Goal: Task Accomplishment & Management: Manage account settings

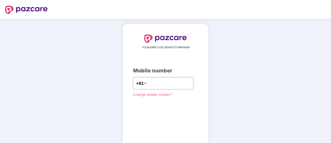
type input "**********"
click at [235, 105] on div "**********" at bounding box center [165, 95] width 331 height 153
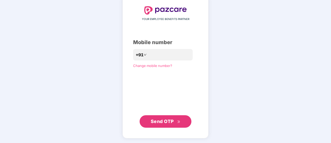
click at [171, 121] on span "Send OTP" at bounding box center [162, 120] width 23 height 5
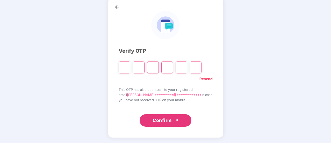
scroll to position [26, 0]
type input "*"
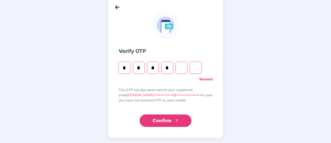
type input "*"
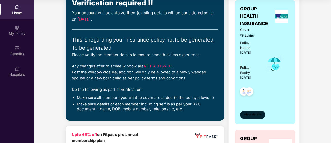
scroll to position [43, 0]
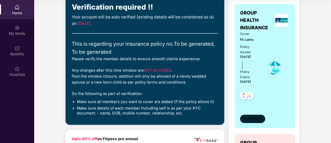
click at [251, 116] on span "View details" at bounding box center [253, 118] width 18 height 5
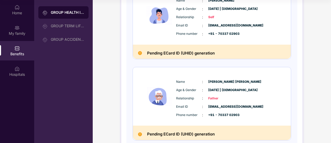
scroll to position [0, 0]
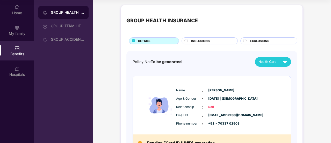
click at [210, 39] on div "INCLUSIONS" at bounding box center [212, 41] width 46 height 5
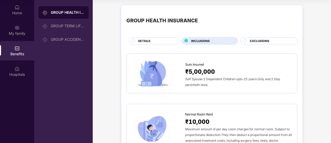
click at [257, 40] on span "EXCLUSIONS" at bounding box center [259, 41] width 19 height 5
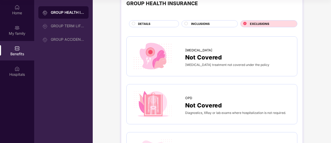
scroll to position [12, 0]
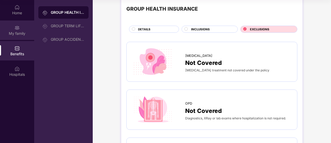
click at [18, 29] on img at bounding box center [17, 27] width 5 height 5
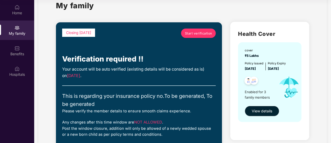
scroll to position [0, 0]
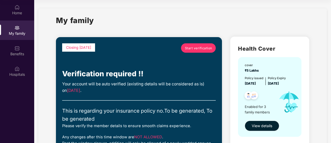
click at [196, 48] on span "Start verification" at bounding box center [198, 48] width 27 height 5
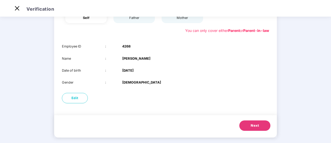
scroll to position [39, 0]
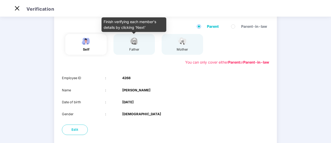
click at [138, 46] on img at bounding box center [134, 41] width 13 height 9
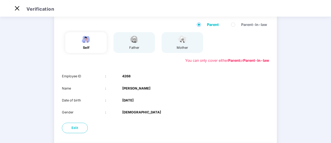
scroll to position [75, 0]
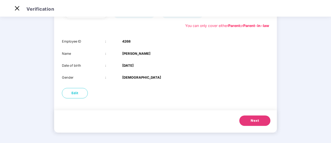
click at [248, 126] on div "Next" at bounding box center [165, 121] width 223 height 22
click at [253, 121] on span "Next" at bounding box center [255, 120] width 8 height 5
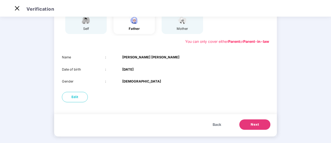
scroll to position [61, 0]
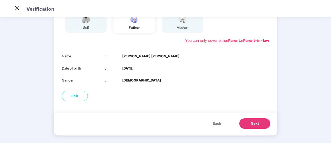
click at [257, 126] on button "Next" at bounding box center [254, 123] width 31 height 10
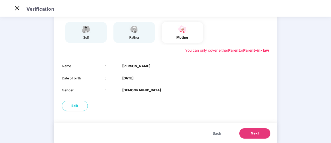
click at [253, 137] on button "Next" at bounding box center [254, 133] width 31 height 10
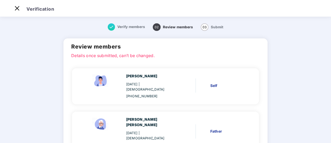
scroll to position [75, 0]
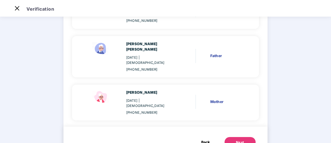
click at [204, 139] on span "Back" at bounding box center [205, 142] width 9 height 6
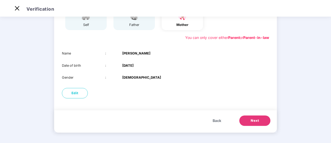
scroll to position [63, 0]
click at [217, 118] on span "Back" at bounding box center [217, 121] width 9 height 6
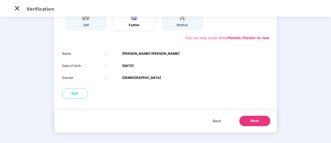
click at [216, 119] on span "Back" at bounding box center [217, 121] width 9 height 6
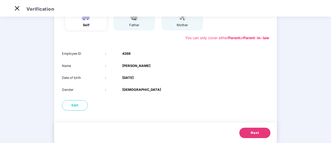
scroll to position [0, 0]
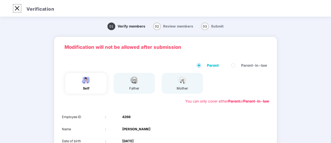
click at [14, 6] on img at bounding box center [17, 8] width 8 height 8
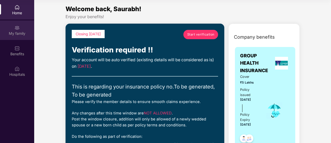
click at [19, 30] on img at bounding box center [17, 27] width 5 height 5
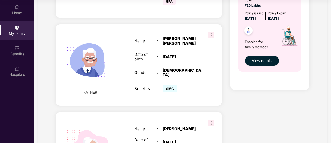
scroll to position [313, 0]
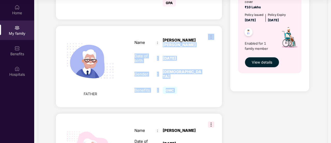
drag, startPoint x: 214, startPoint y: 33, endPoint x: 211, endPoint y: 32, distance: 3.0
click at [211, 32] on div "FATHER Name : [PERSON_NAME] [PERSON_NAME] Date of birth : [DEMOGRAPHIC_DATA] Ge…" at bounding box center [139, 66] width 166 height 81
click at [211, 34] on img at bounding box center [211, 37] width 6 height 6
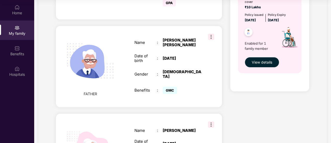
click at [173, 32] on div "Name : [PERSON_NAME] [PERSON_NAME] Date of birth : [DEMOGRAPHIC_DATA] Gender : …" at bounding box center [168, 66] width 78 height 70
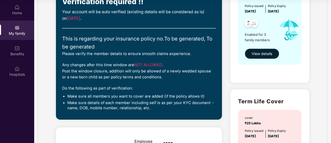
scroll to position [0, 0]
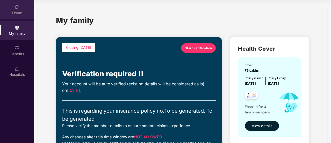
click at [20, 10] on div "Home" at bounding box center [17, 9] width 34 height 19
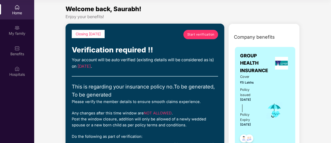
click at [203, 38] on link "Start verification" at bounding box center [200, 34] width 35 height 9
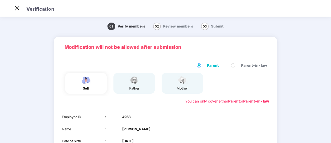
scroll to position [12, 0]
click at [233, 63] on label "Parent-in-law" at bounding box center [250, 65] width 38 height 6
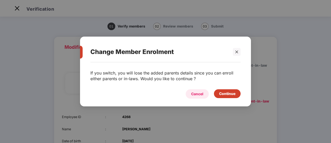
click at [195, 91] on div "Cancel" at bounding box center [197, 94] width 12 height 6
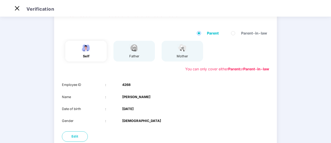
scroll to position [75, 0]
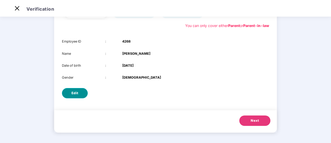
click at [73, 95] on span "Edit" at bounding box center [75, 92] width 7 height 5
select select "****"
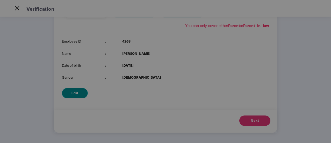
scroll to position [0, 0]
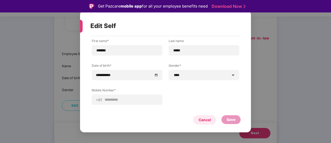
click at [197, 117] on div "Cancel" at bounding box center [204, 119] width 23 height 9
